Goal: Information Seeking & Learning: Learn about a topic

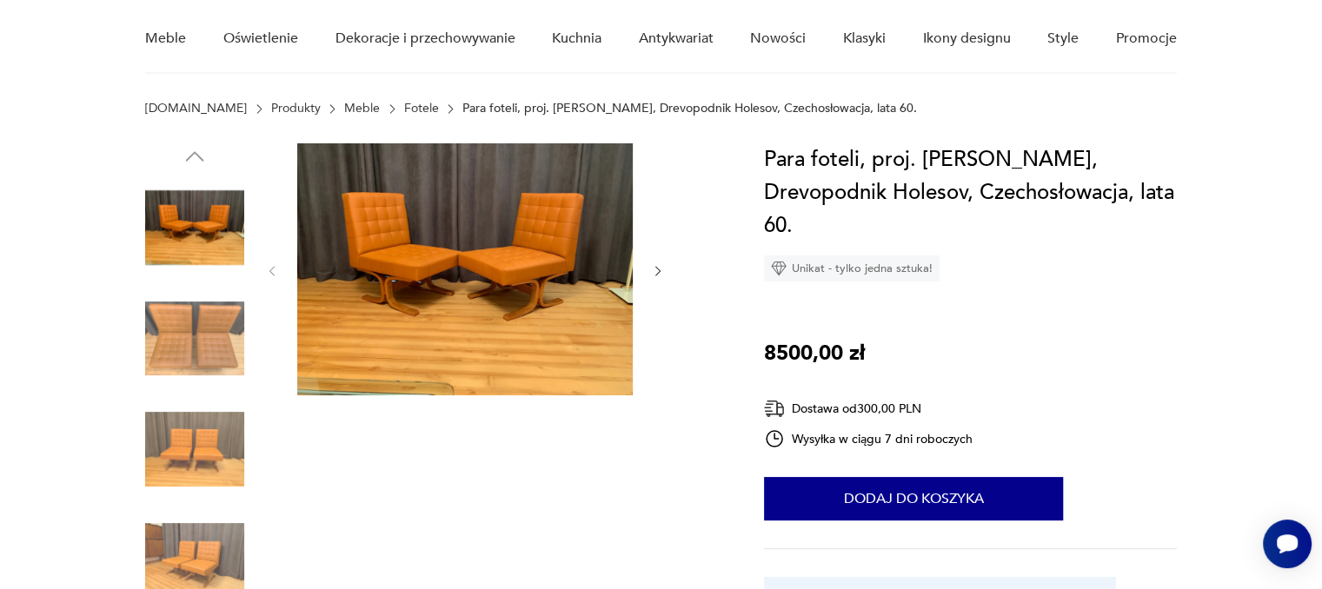
scroll to position [174, 0]
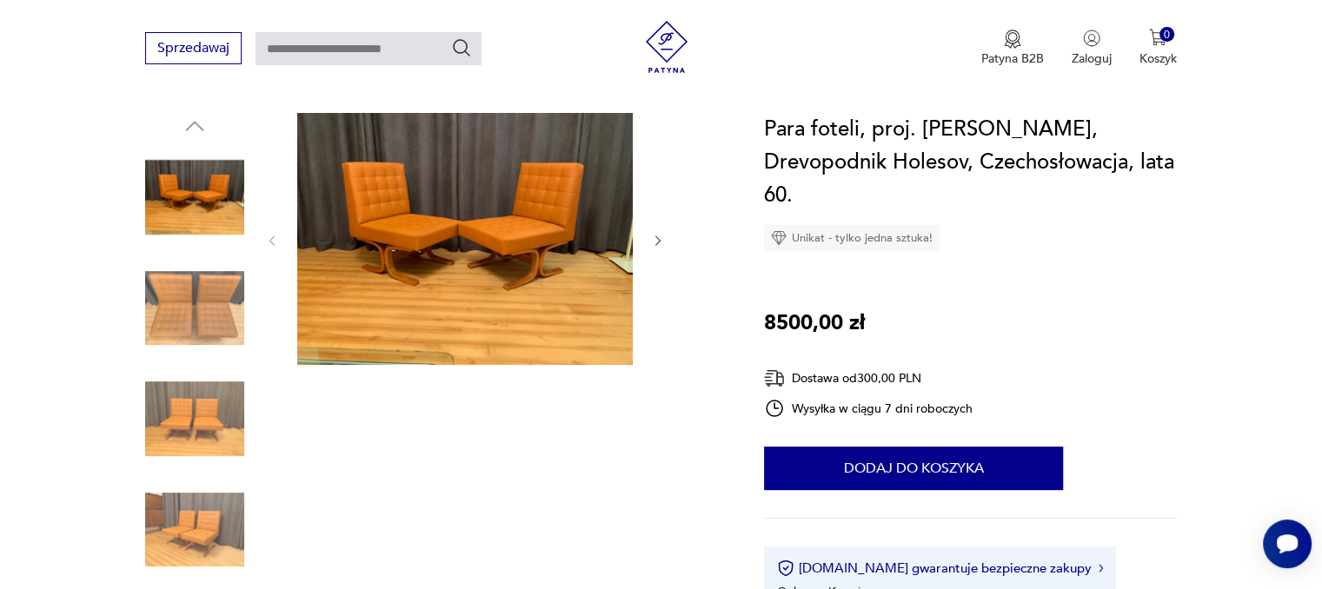
click at [660, 244] on icon "button" at bounding box center [658, 241] width 15 height 15
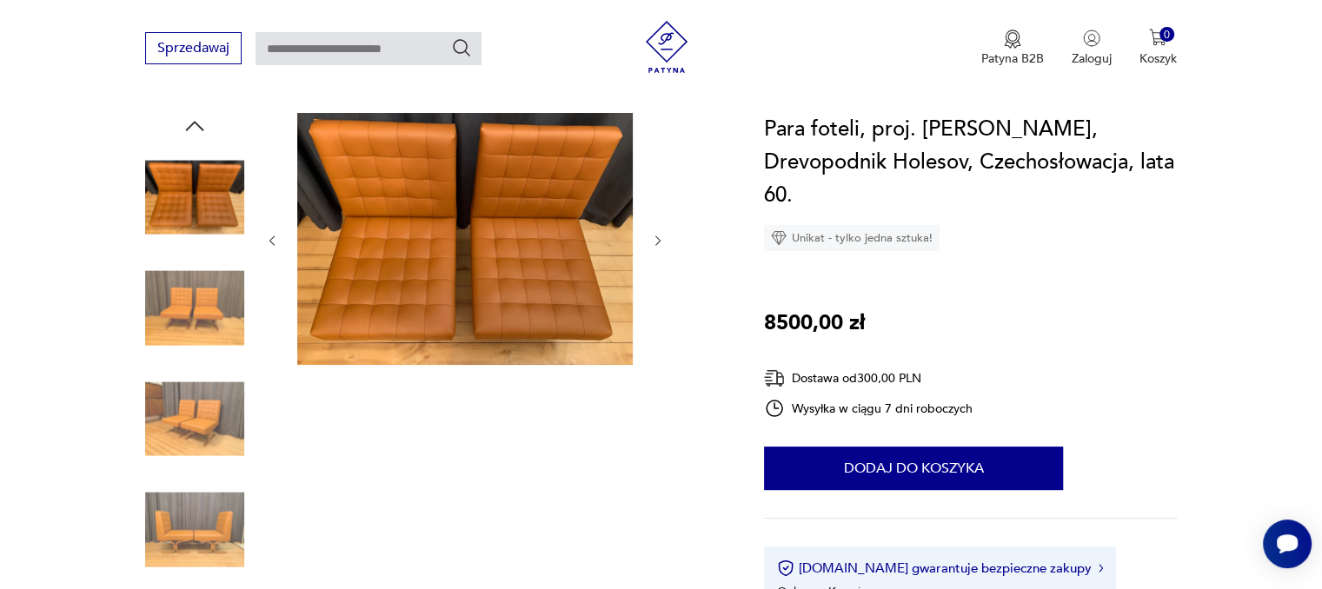
click at [660, 244] on icon "button" at bounding box center [658, 241] width 15 height 15
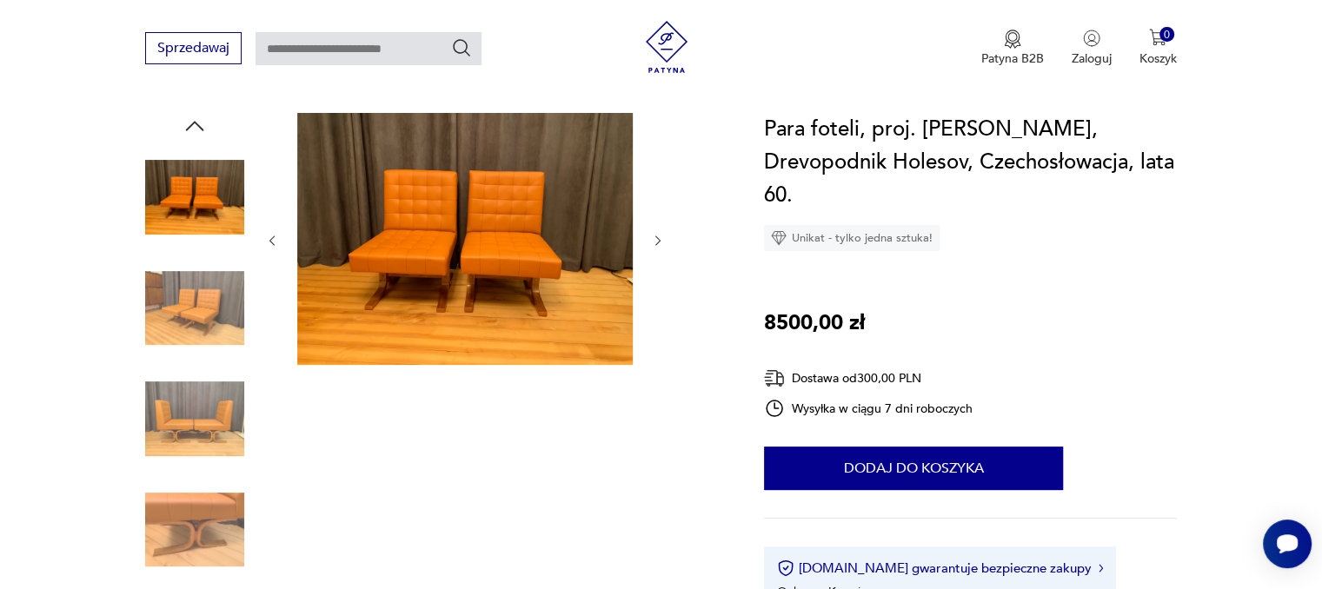
click at [660, 244] on icon "button" at bounding box center [658, 241] width 15 height 15
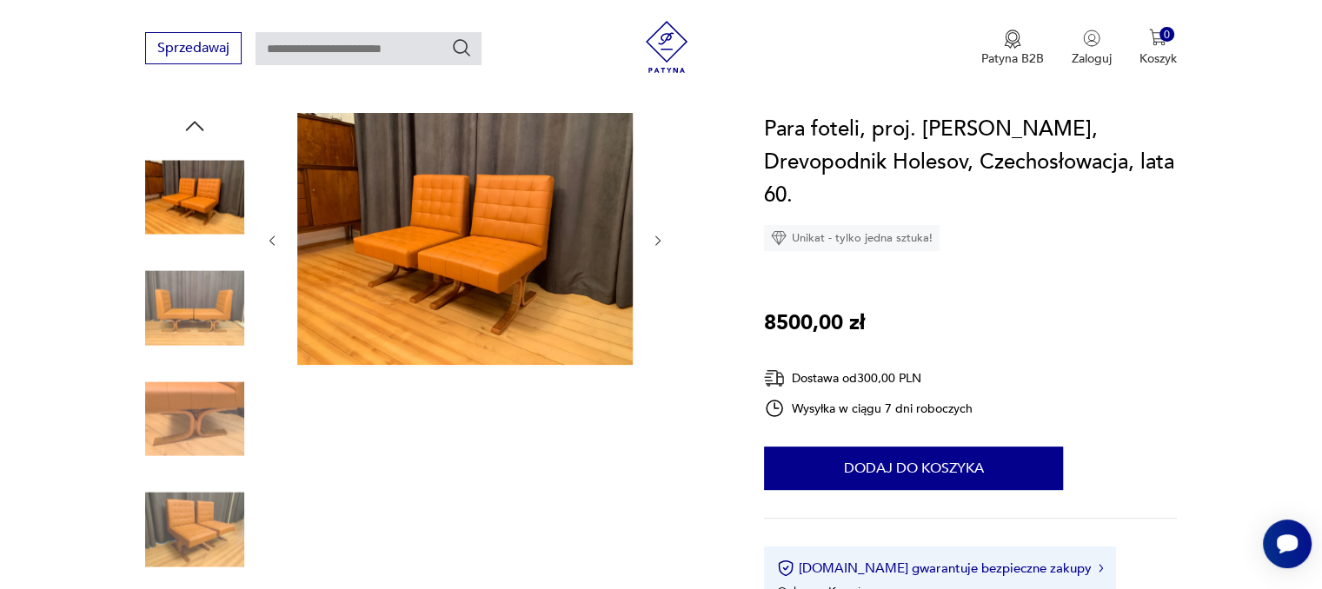
click at [660, 244] on icon "button" at bounding box center [658, 241] width 15 height 15
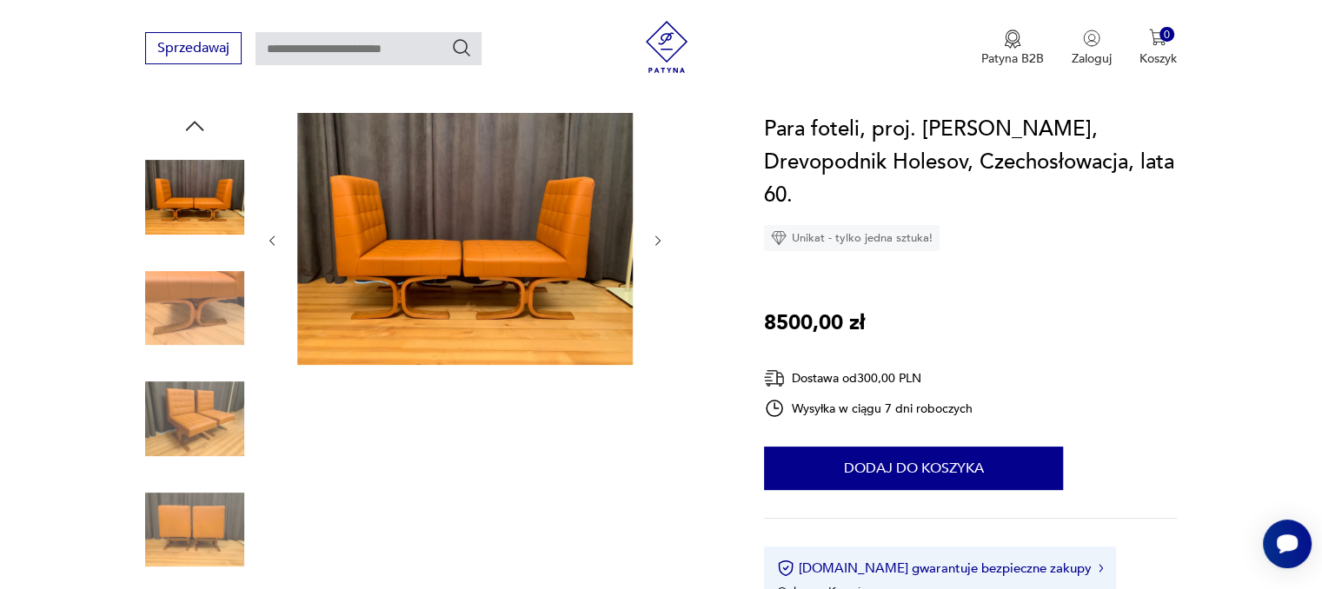
click at [660, 244] on icon "button" at bounding box center [658, 241] width 15 height 15
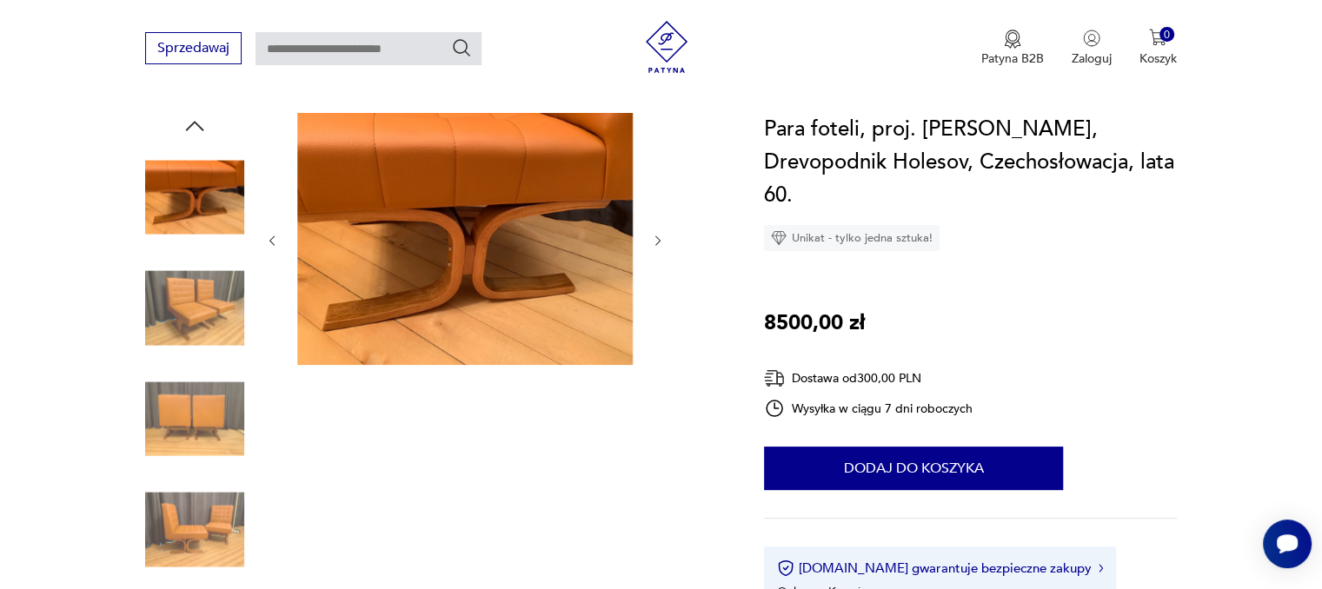
click at [660, 244] on icon "button" at bounding box center [658, 241] width 15 height 15
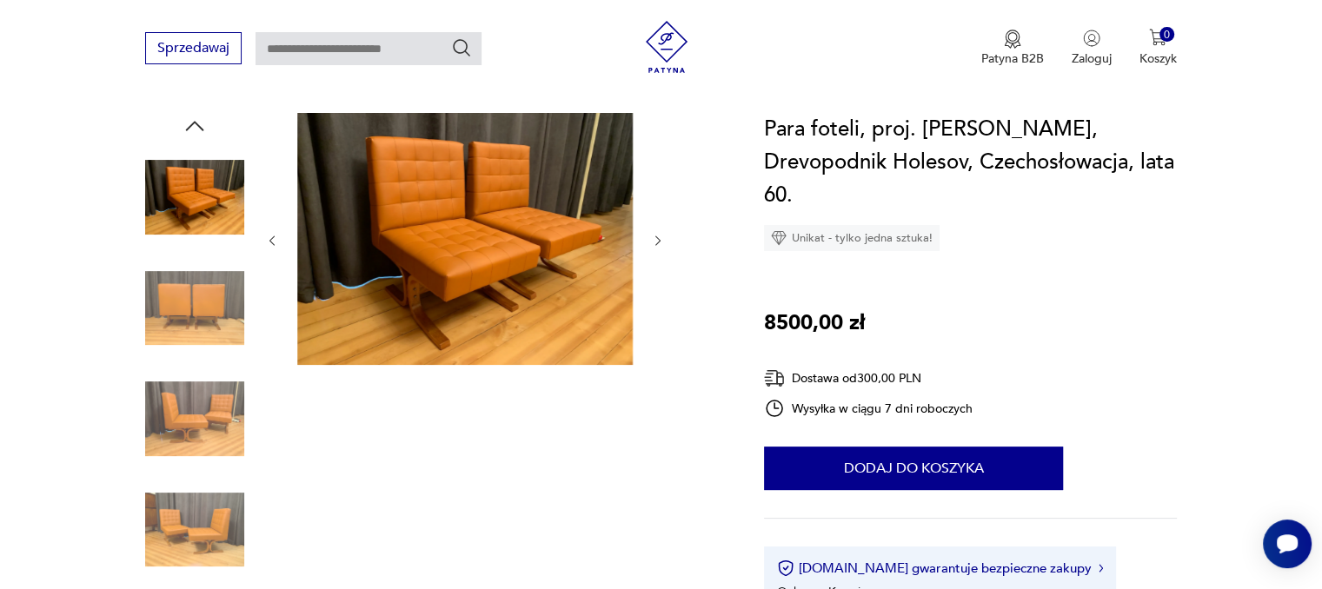
click at [660, 244] on icon "button" at bounding box center [658, 241] width 15 height 15
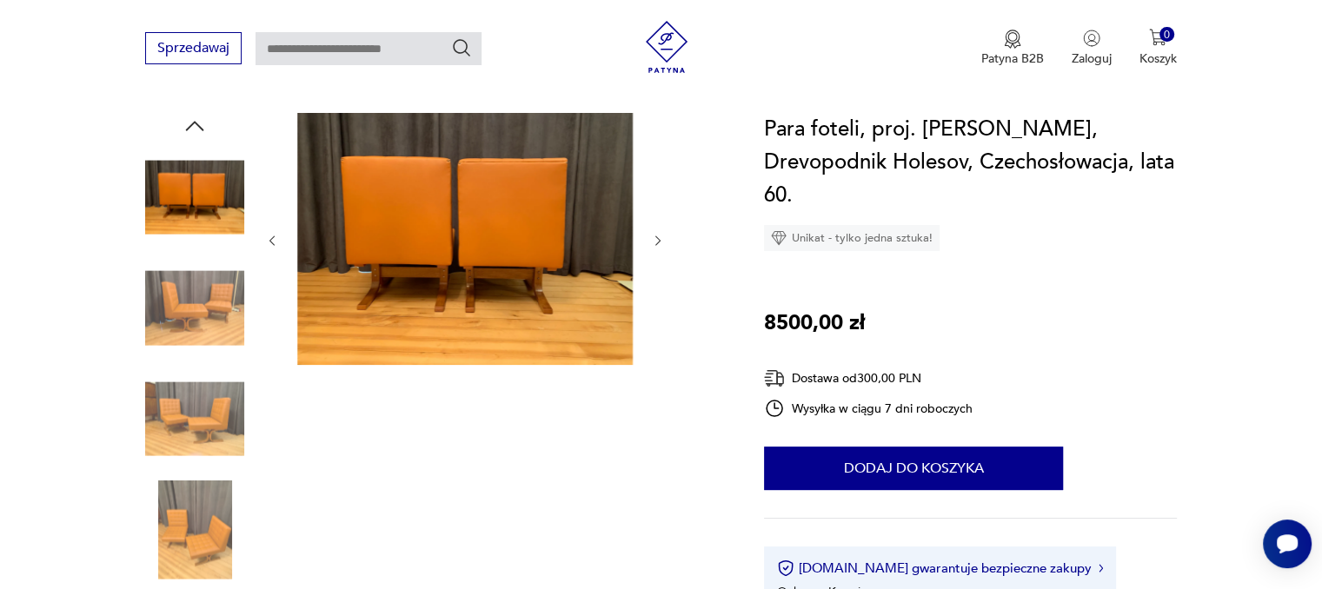
click at [660, 244] on icon "button" at bounding box center [658, 241] width 15 height 15
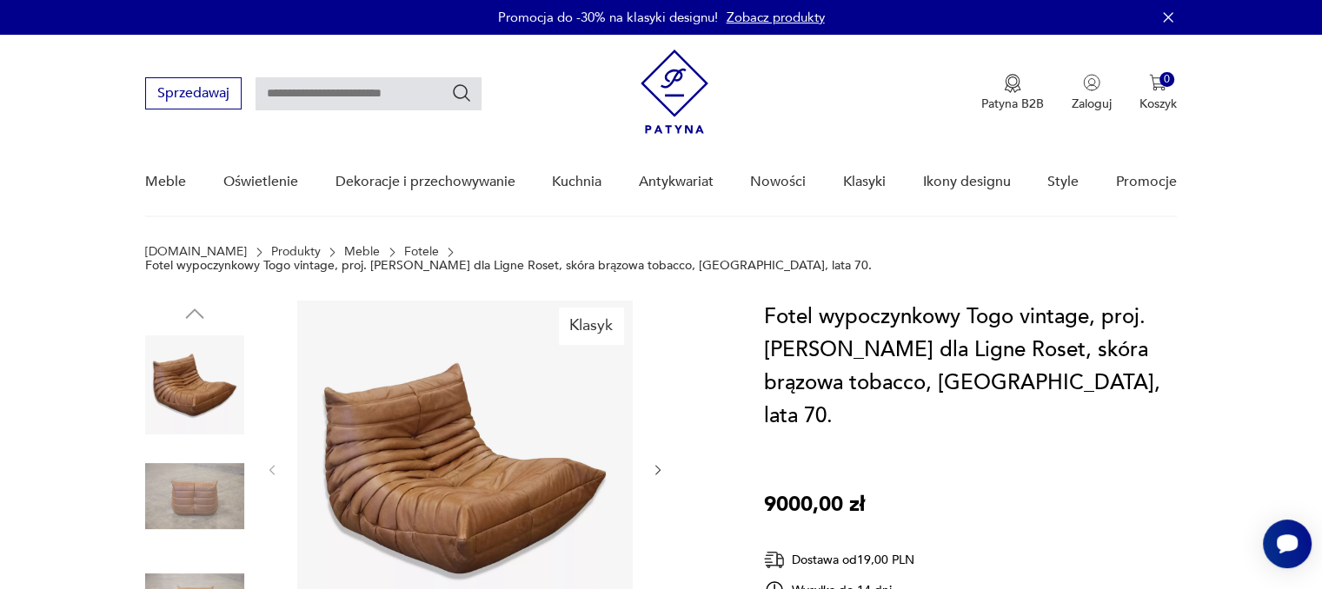
click at [660, 463] on icon "button" at bounding box center [658, 470] width 15 height 15
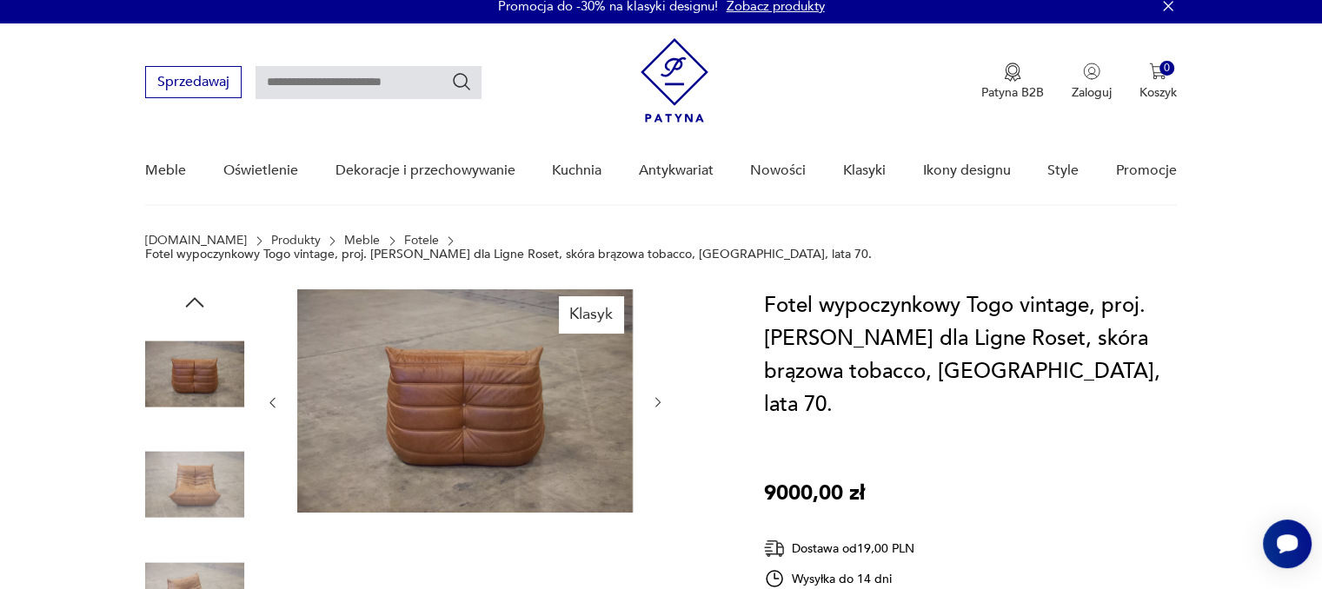
scroll to position [174, 0]
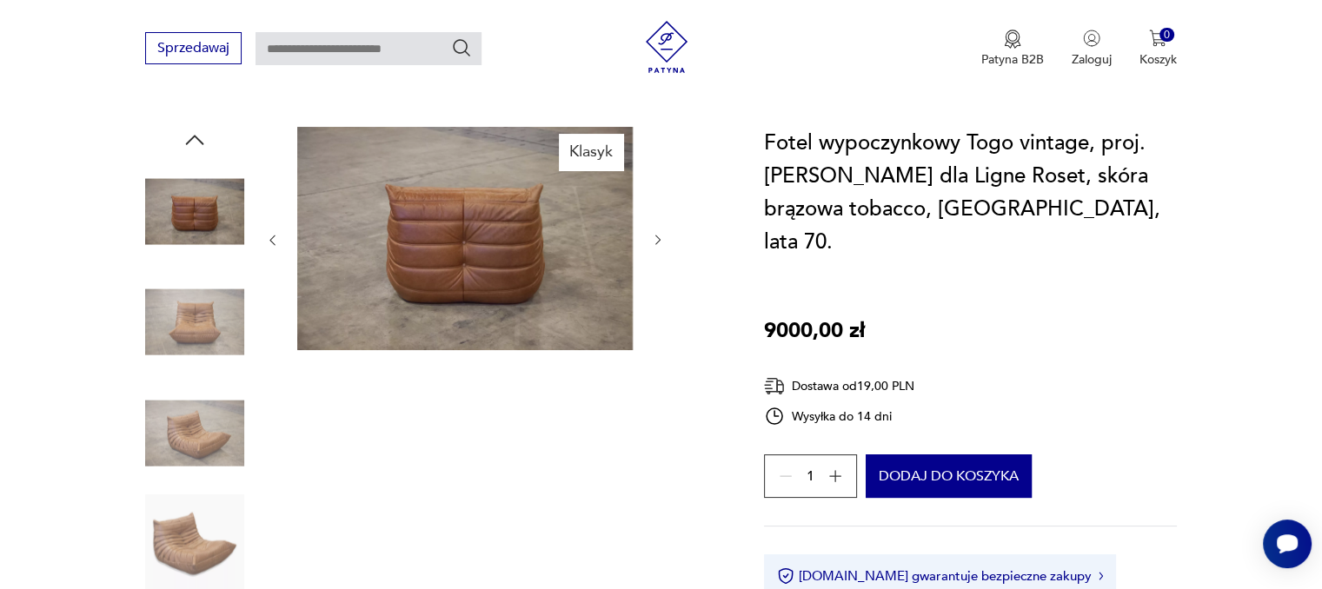
click at [658, 233] on icon "button" at bounding box center [658, 240] width 15 height 15
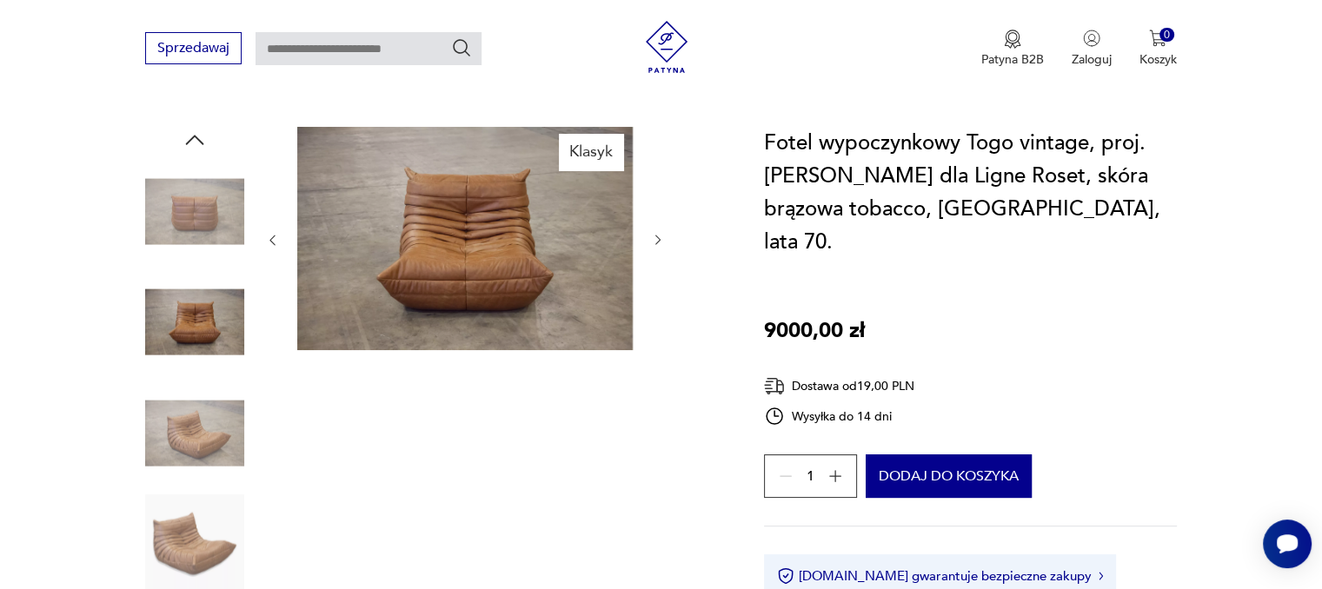
click at [658, 233] on icon "button" at bounding box center [658, 240] width 15 height 15
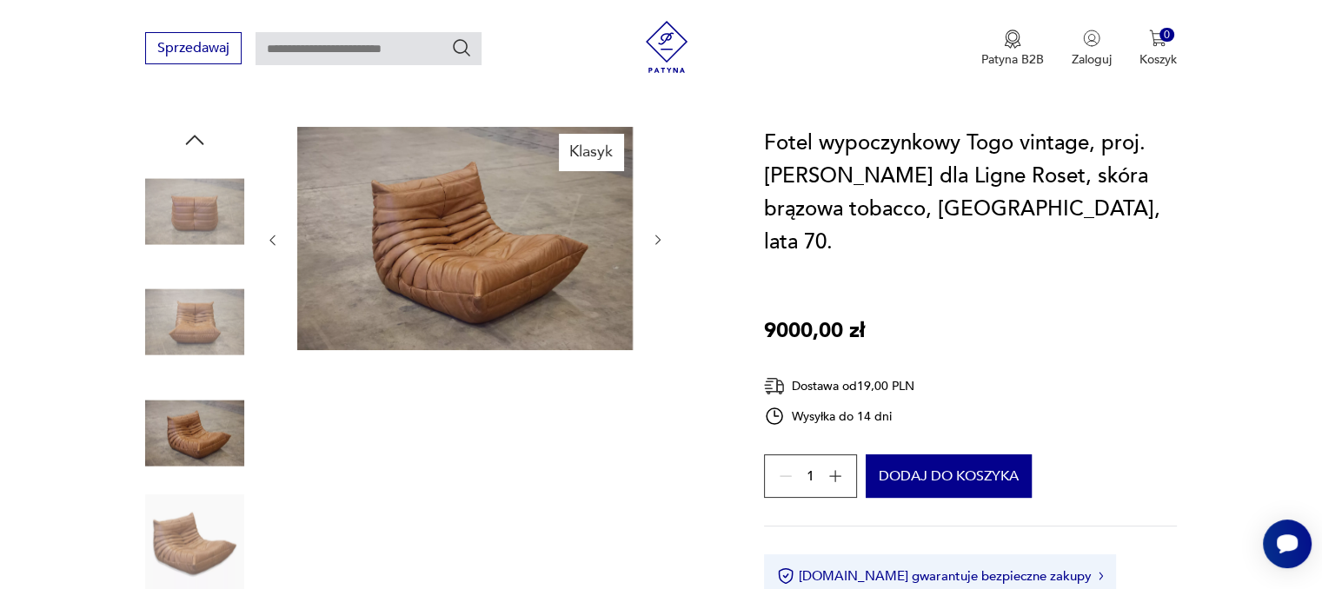
click at [658, 233] on icon "button" at bounding box center [658, 240] width 15 height 15
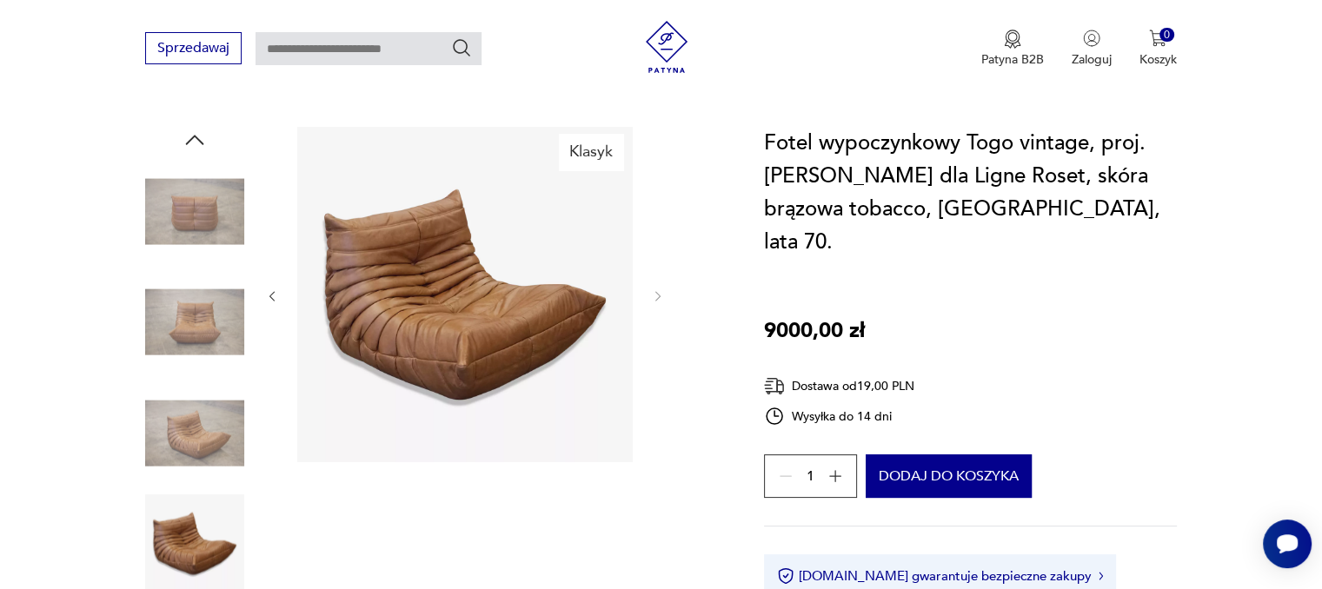
click at [658, 230] on div at bounding box center [465, 296] width 400 height 339
click at [517, 265] on img at bounding box center [464, 294] width 335 height 335
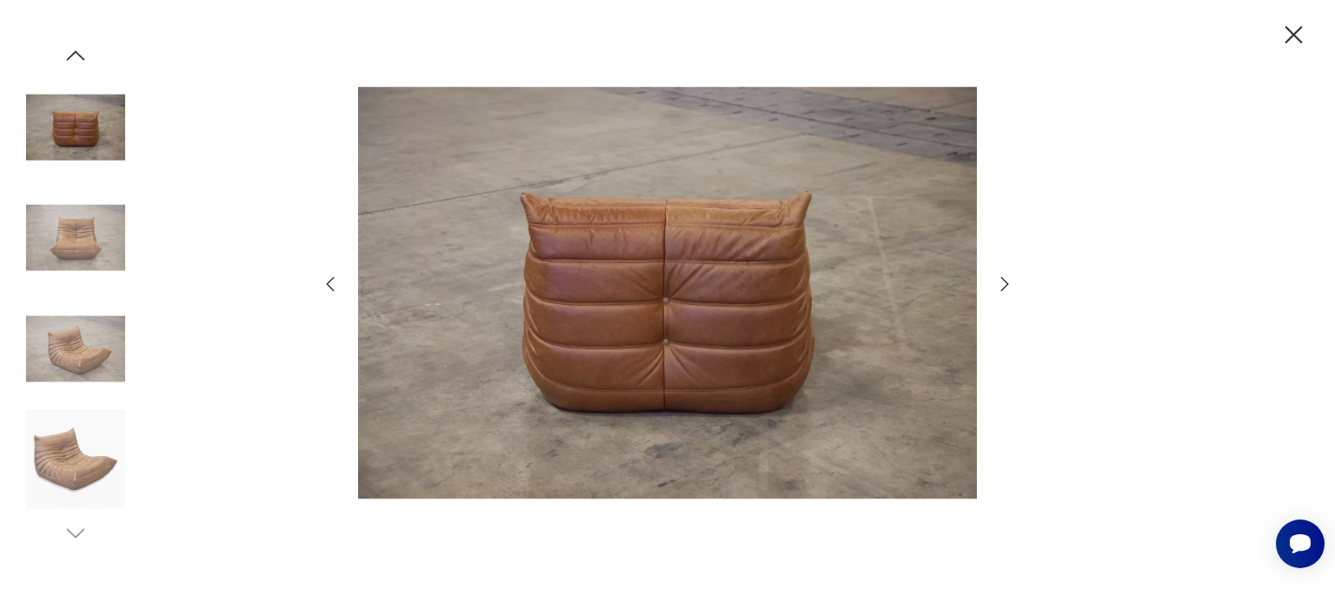
click at [998, 285] on icon "button" at bounding box center [1004, 284] width 21 height 21
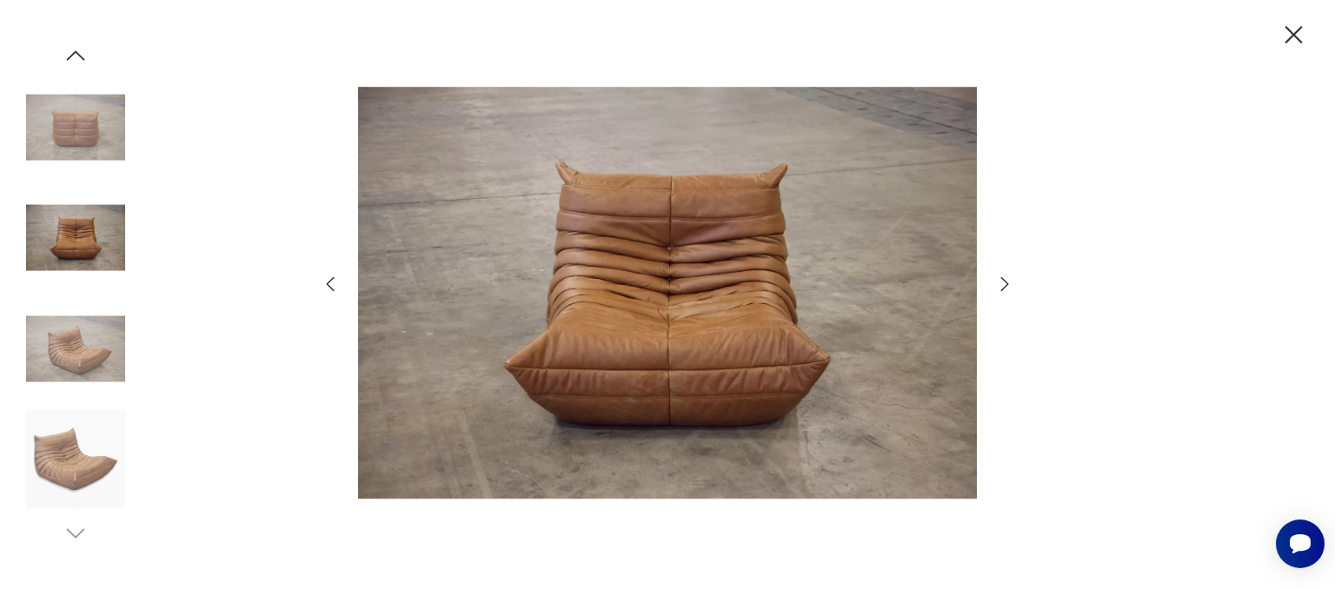
click at [999, 287] on icon "button" at bounding box center [1004, 284] width 21 height 21
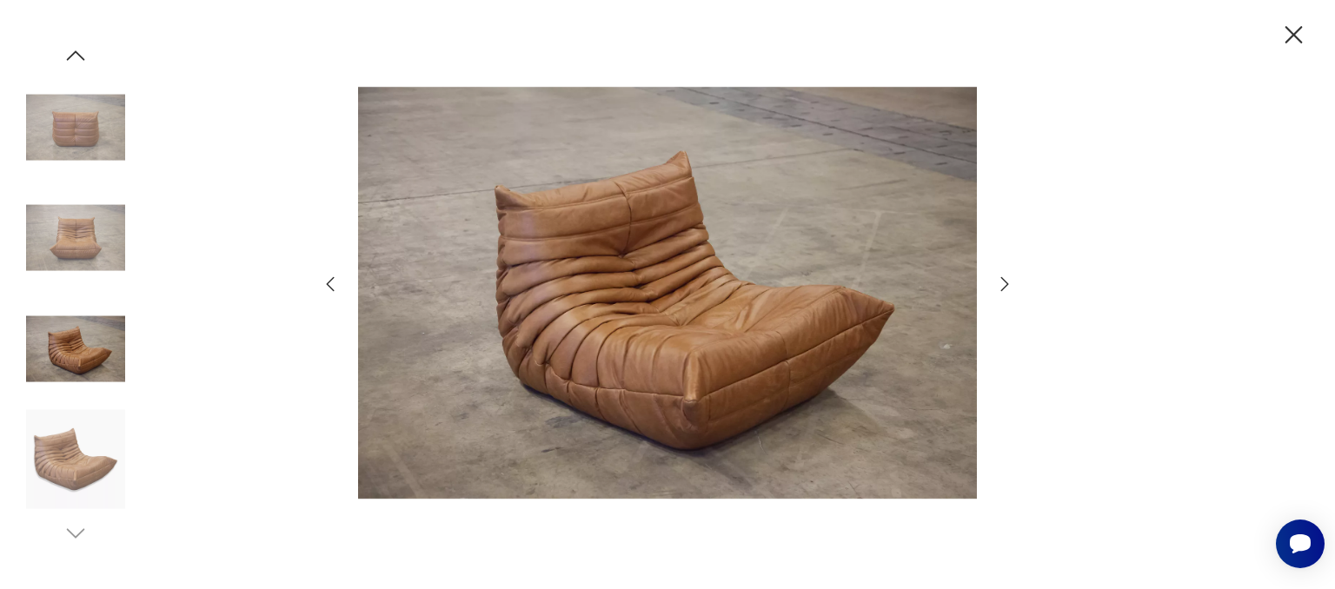
click at [999, 287] on icon "button" at bounding box center [1004, 284] width 21 height 21
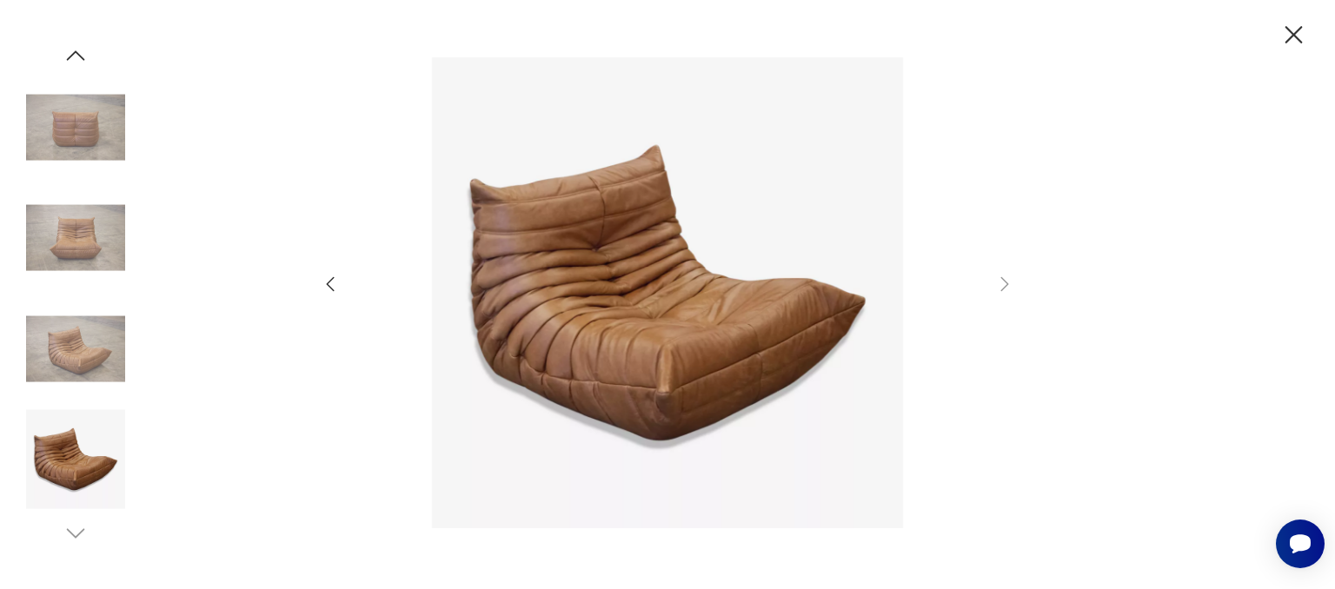
click at [95, 126] on img at bounding box center [75, 126] width 99 height 99
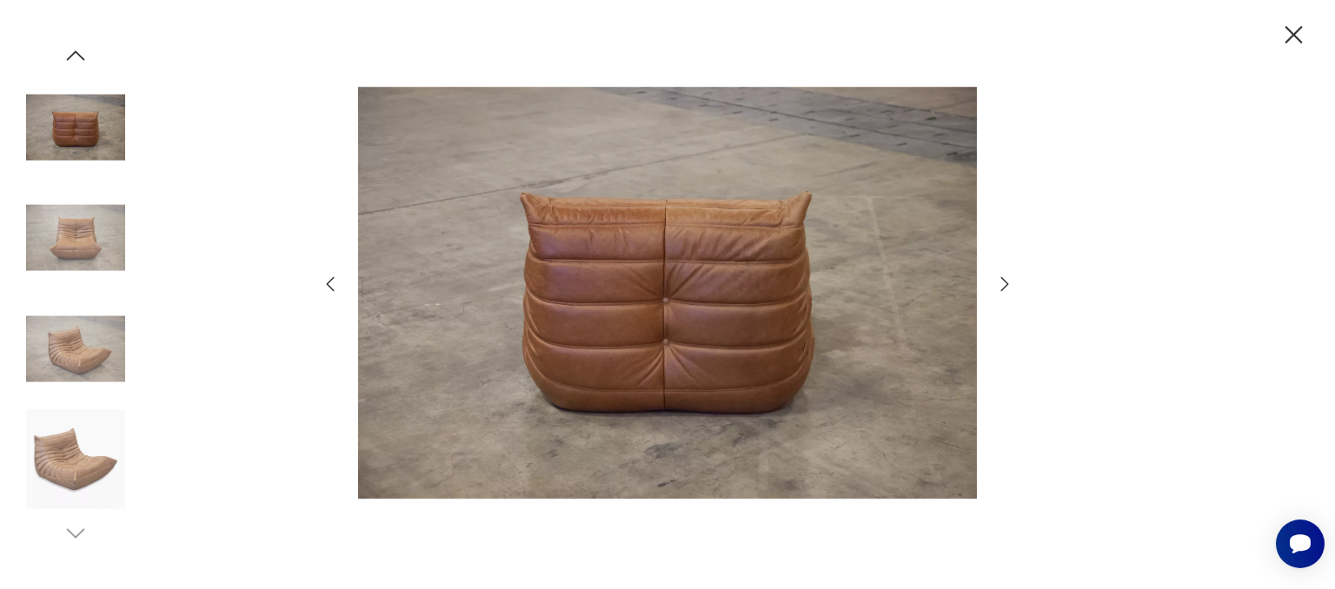
click at [1283, 26] on icon "button" at bounding box center [1293, 35] width 30 height 30
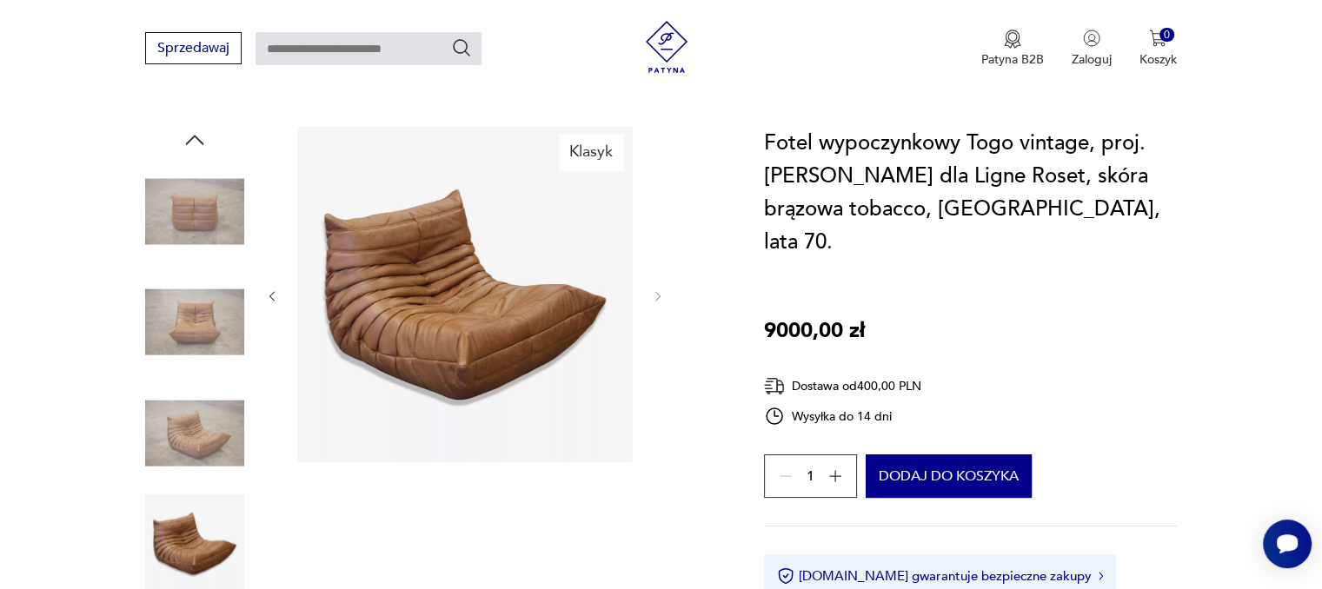
scroll to position [608, 0]
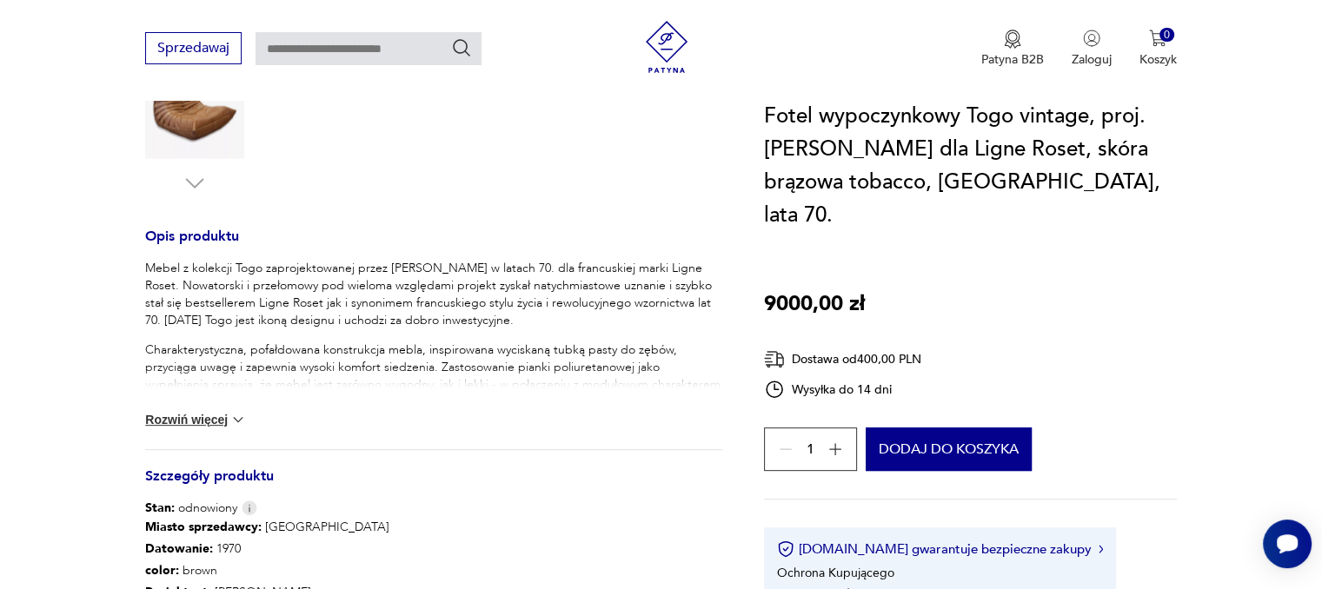
click at [214, 411] on button "Rozwiń więcej" at bounding box center [195, 419] width 101 height 17
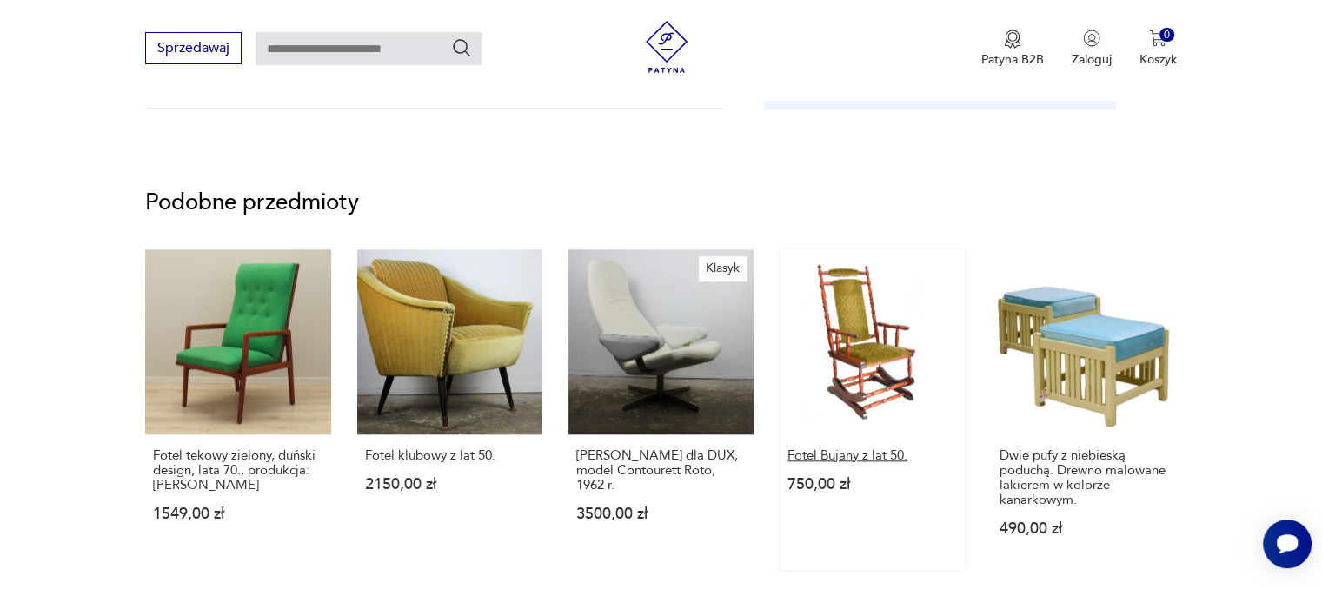
scroll to position [1912, 0]
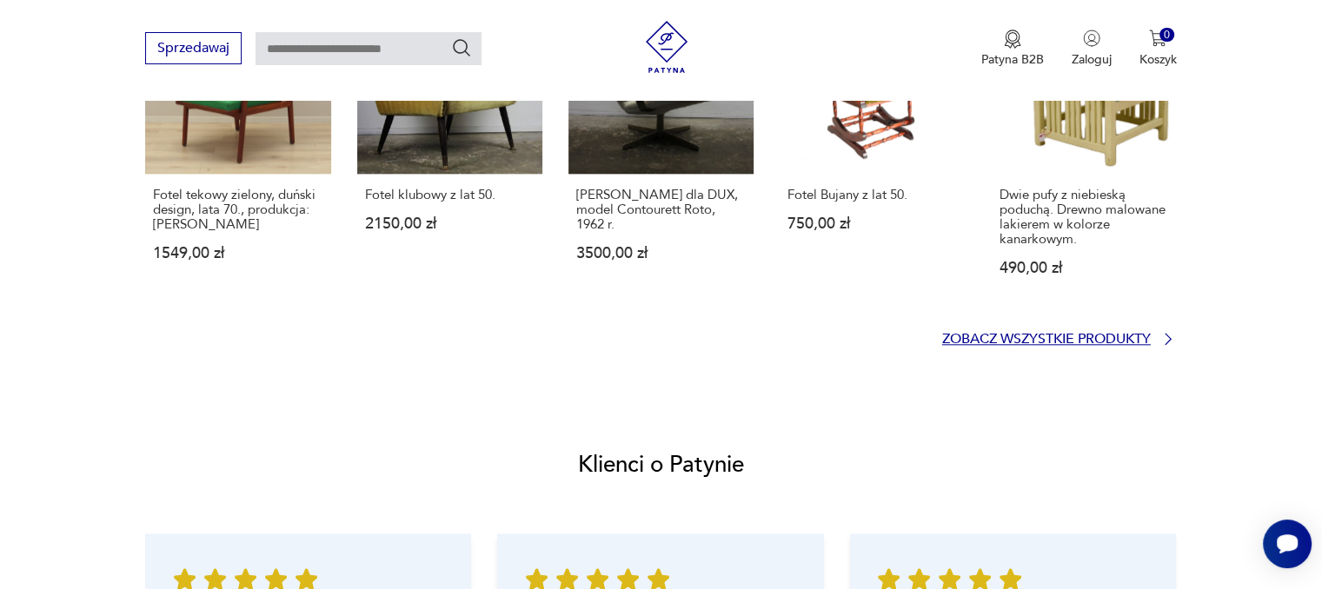
click at [1052, 334] on p "Zobacz wszystkie produkty" at bounding box center [1046, 339] width 209 height 11
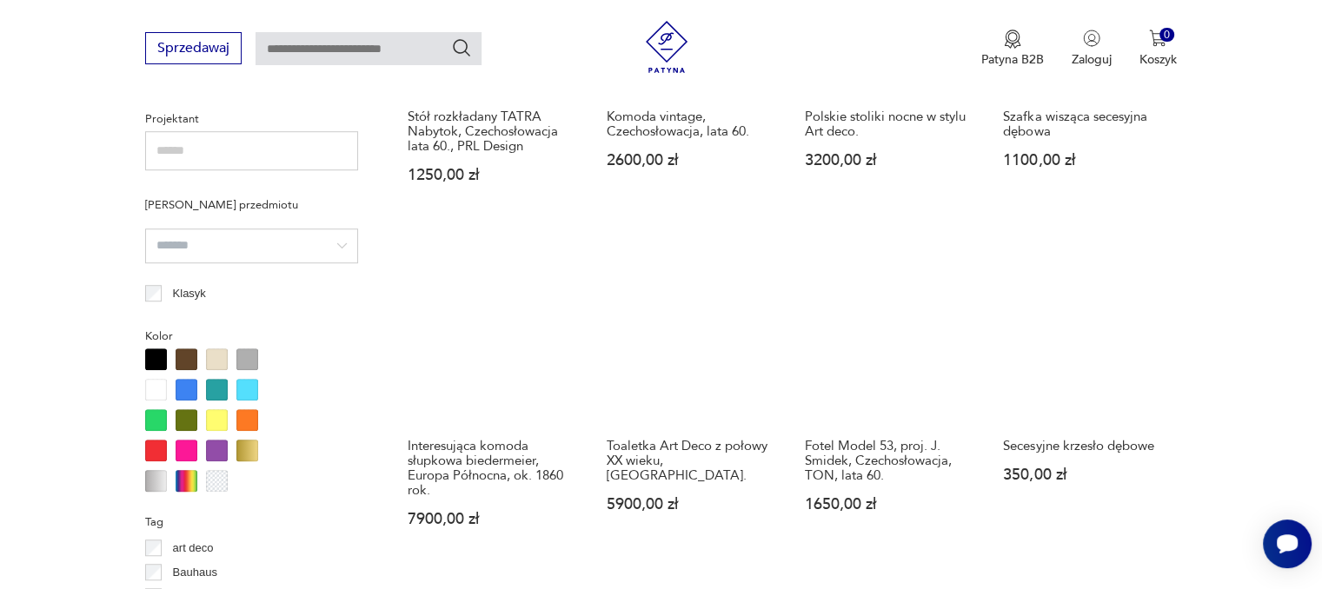
scroll to position [878, 0]
